Goal: Task Accomplishment & Management: Use online tool/utility

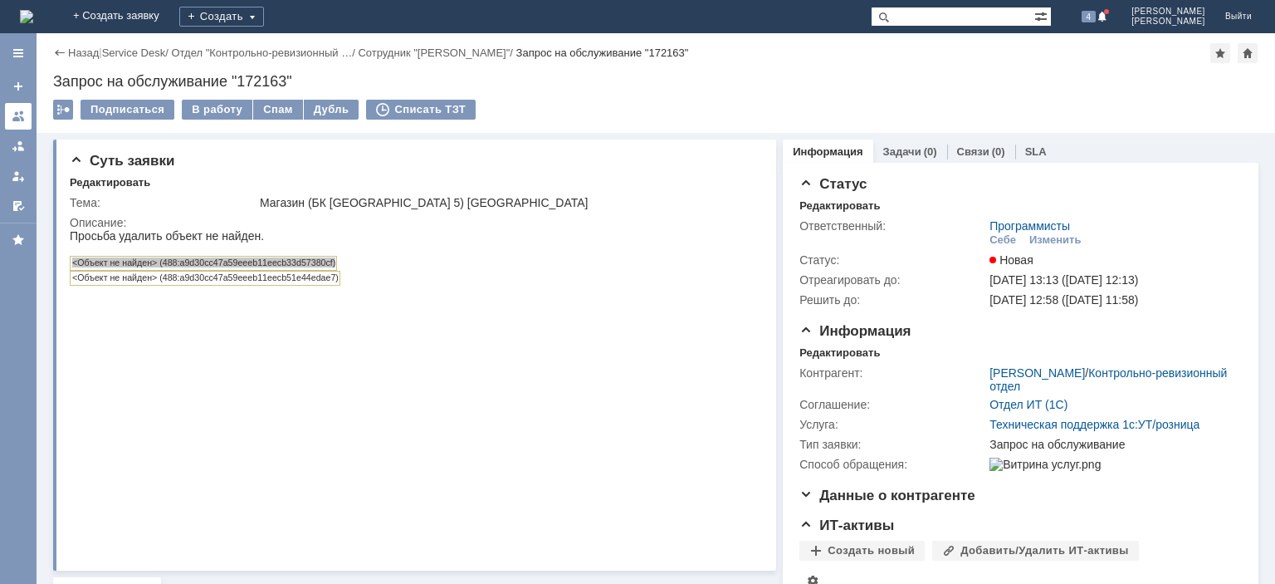
click at [12, 121] on div at bounding box center [18, 116] width 13 height 13
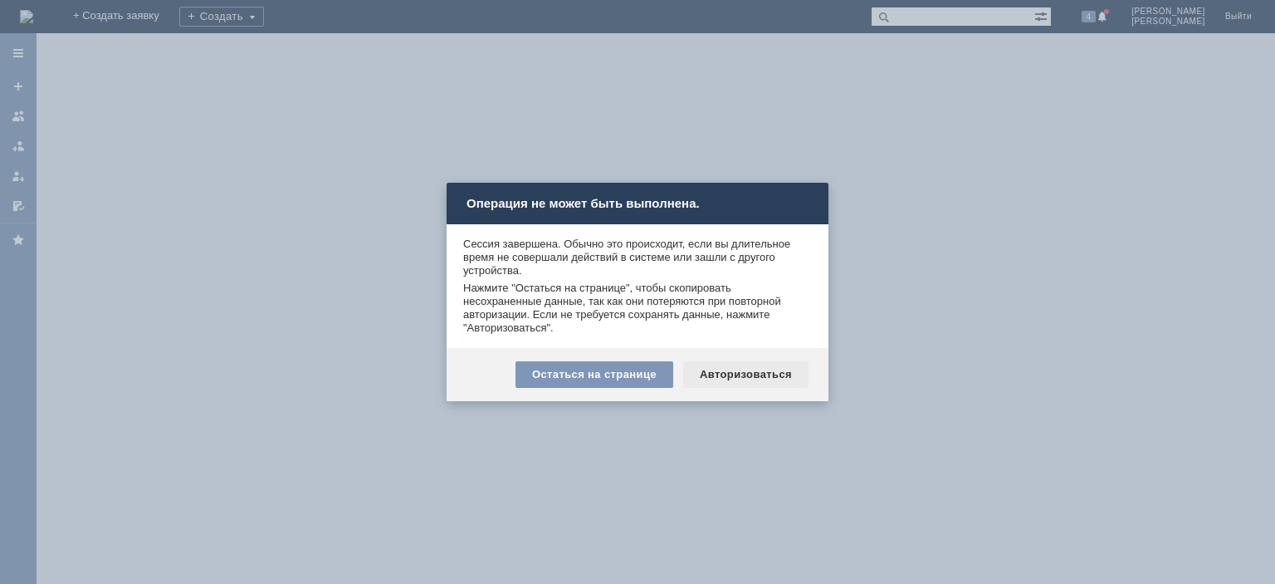
click at [746, 372] on div "Авторизоваться" at bounding box center [745, 374] width 125 height 27
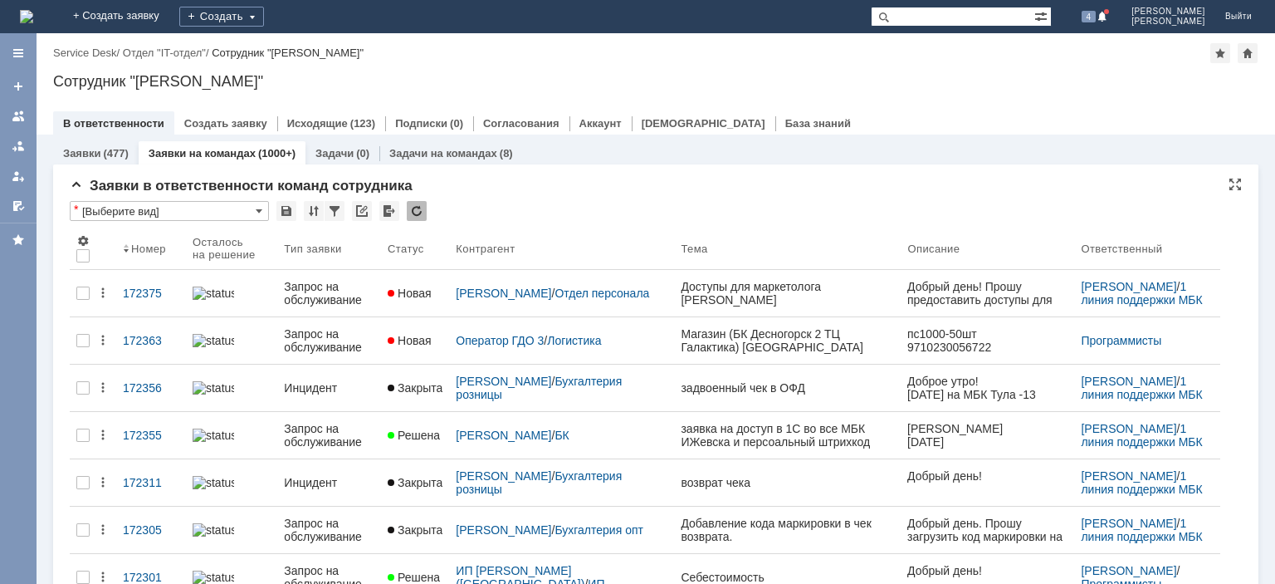
click at [420, 208] on div at bounding box center [417, 211] width 20 height 20
click at [419, 207] on div at bounding box center [417, 211] width 20 height 20
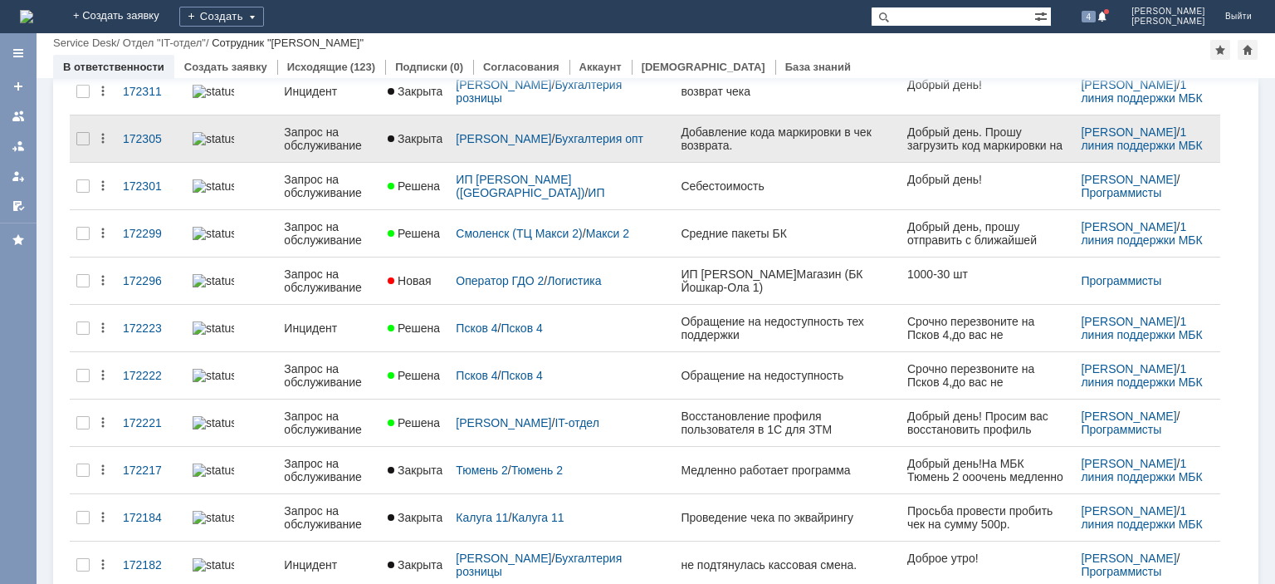
scroll to position [501, 0]
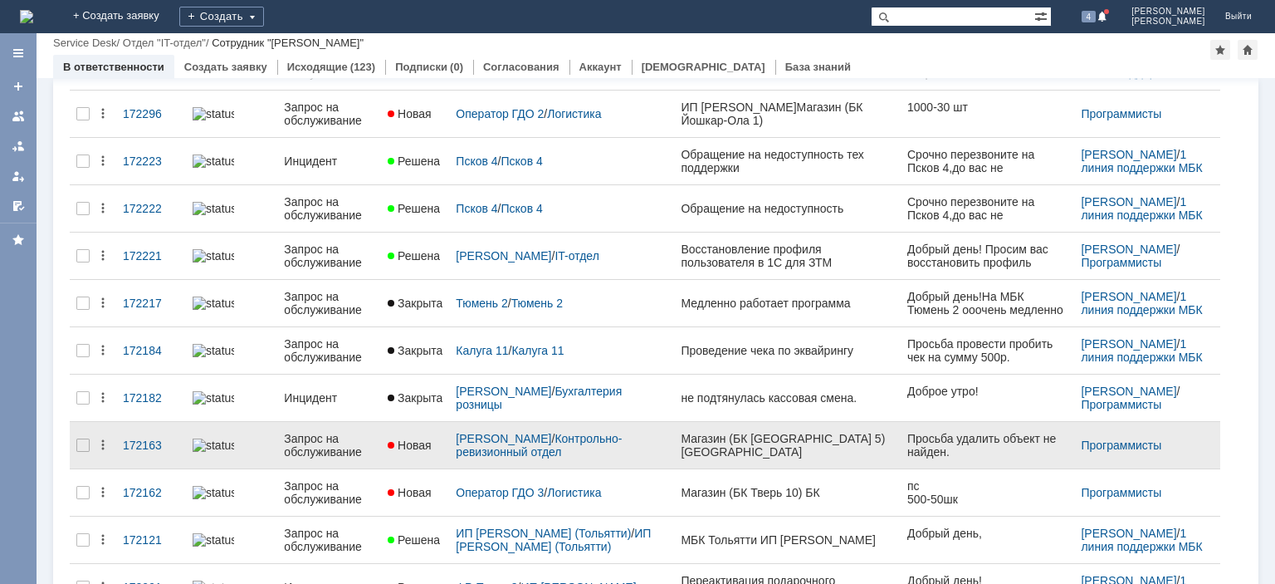
click at [334, 433] on div "Запрос на обслуживание" at bounding box center [329, 445] width 90 height 27
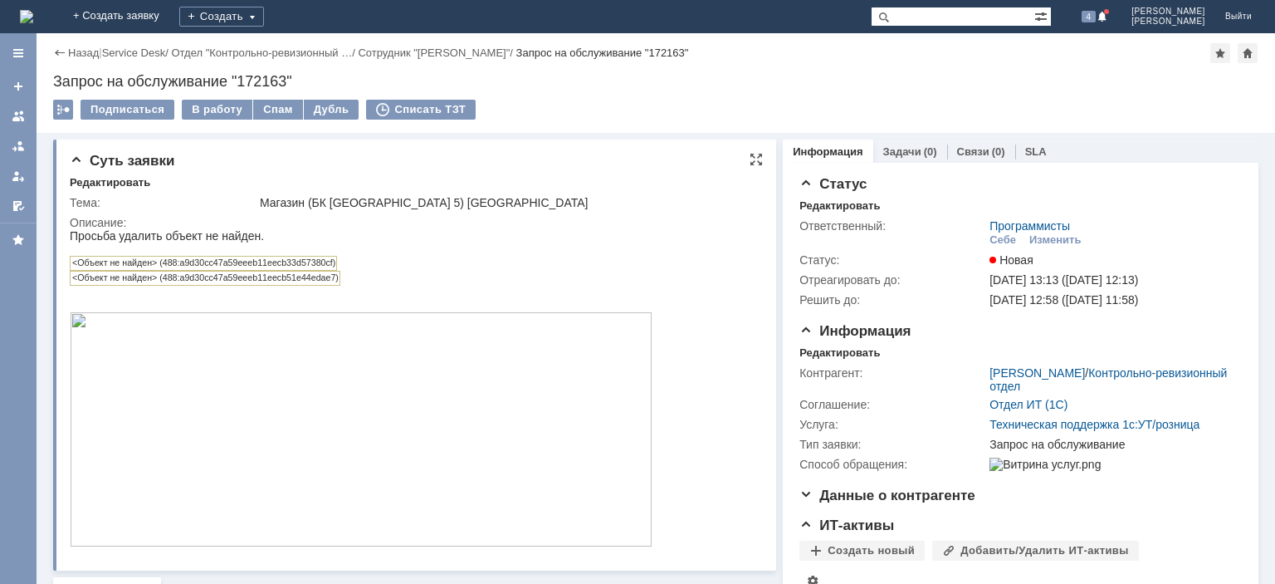
click at [225, 261] on td "<Объект не найден> (488:a9d30cc47a59eeeb11eecb33d57380cf)" at bounding box center [204, 264] width 267 height 14
drag, startPoint x: 71, startPoint y: 264, endPoint x: 350, endPoint y: 269, distance: 279.0
click at [350, 269] on div "<Объект не найден> (488:a9d30cc47a59eeeb11eecb33d57380cf)" at bounding box center [361, 263] width 583 height 15
copy td "<Объект не найден> (488:a9d30cc47a59eeeb11eecb33d57380cf)"
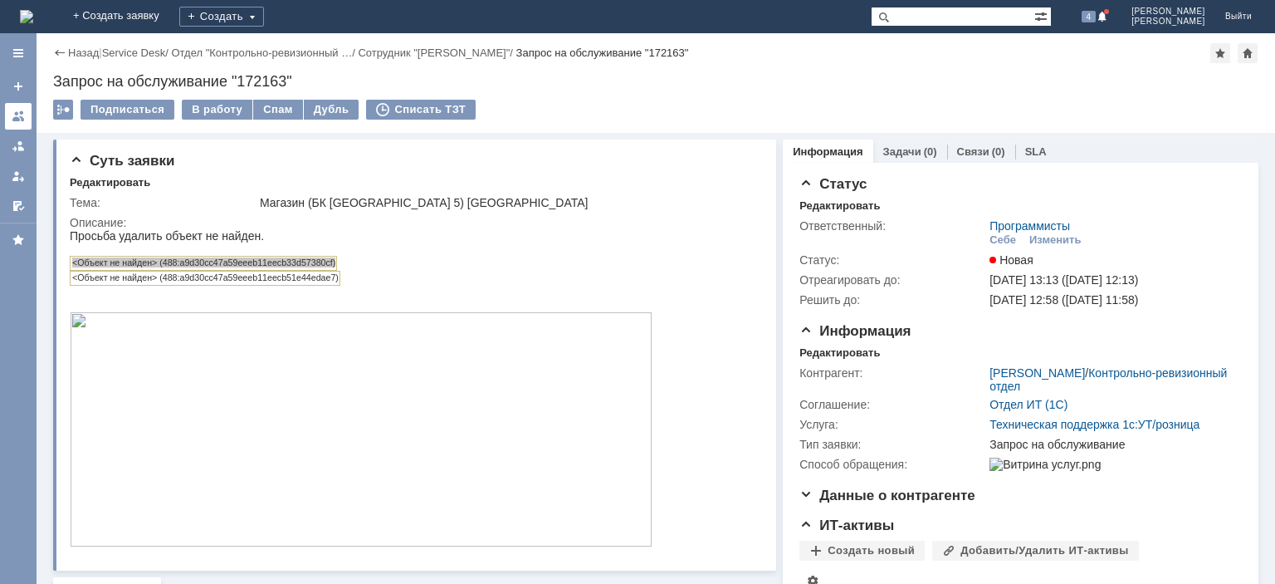
click at [16, 115] on div at bounding box center [18, 116] width 13 height 13
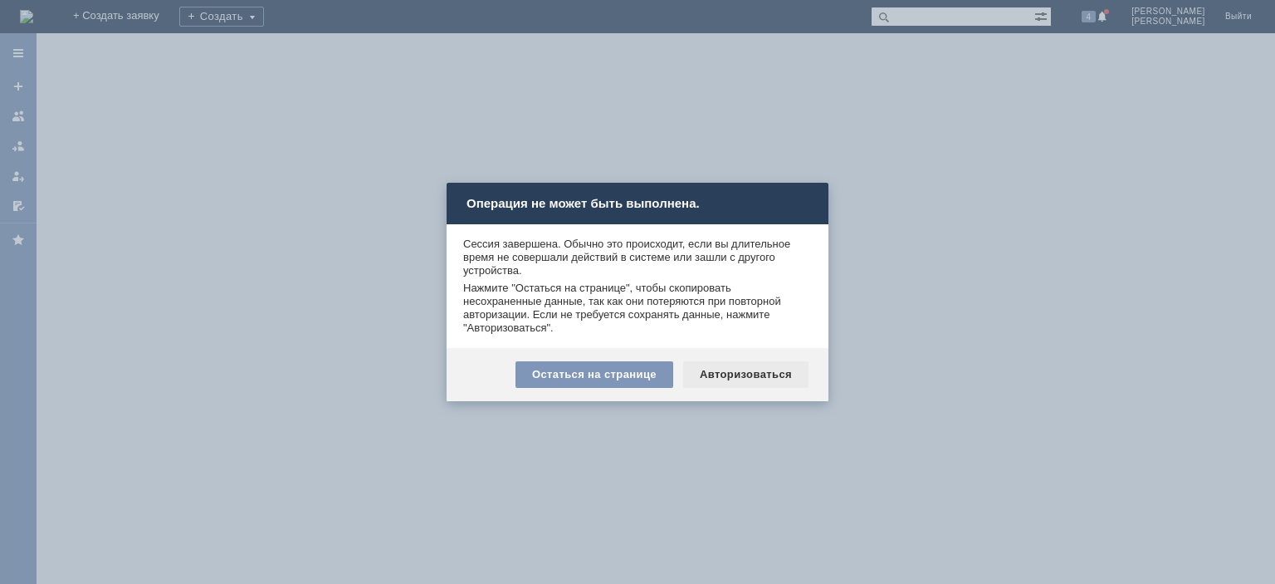
click at [704, 374] on div "Авторизоваться" at bounding box center [745, 374] width 125 height 27
